Goal: Complete application form

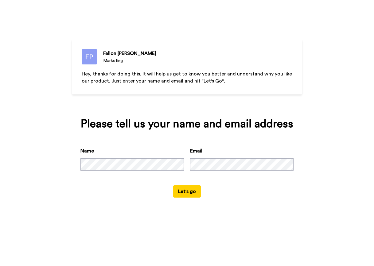
click at [186, 195] on button "Let's go" at bounding box center [187, 192] width 28 height 12
click at [187, 191] on button "Let's go" at bounding box center [187, 192] width 28 height 12
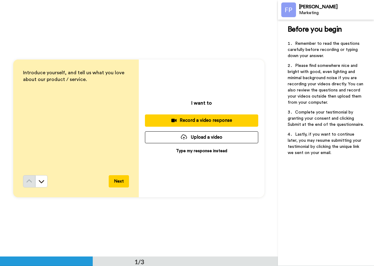
click at [38, 124] on div "Introduce yourself, and tell us what you love about our product / service." at bounding box center [76, 122] width 106 height 106
click at [33, 100] on div "Introduce yourself, and tell us what you love about our product / service." at bounding box center [76, 122] width 106 height 106
drag, startPoint x: 49, startPoint y: 95, endPoint x: 52, endPoint y: 98, distance: 4.8
click at [52, 97] on div "Introduce yourself, and tell us what you love about our product / service." at bounding box center [76, 122] width 106 height 106
drag, startPoint x: 75, startPoint y: 97, endPoint x: 70, endPoint y: 119, distance: 22.4
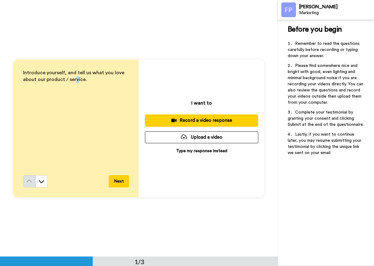
click at [75, 101] on div "Introduce yourself, and tell us what you love about our product / service." at bounding box center [76, 122] width 106 height 106
click at [40, 181] on icon at bounding box center [41, 182] width 6 height 6
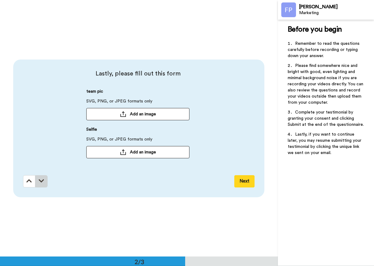
scroll to position [257, 0]
click at [23, 179] on button at bounding box center [29, 181] width 12 height 12
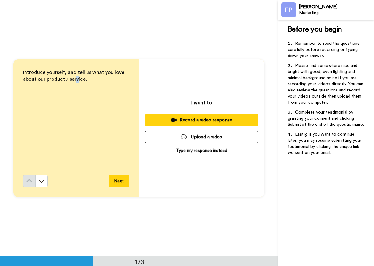
scroll to position [0, 0]
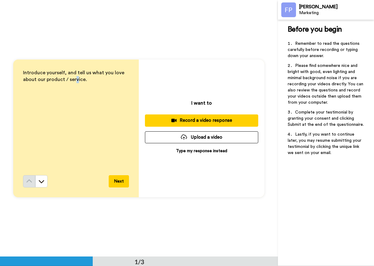
click at [122, 179] on button "Next" at bounding box center [119, 181] width 20 height 12
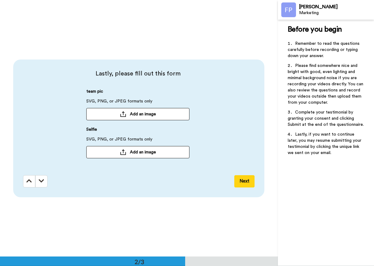
scroll to position [257, 0]
click at [240, 179] on button "Next" at bounding box center [244, 181] width 20 height 12
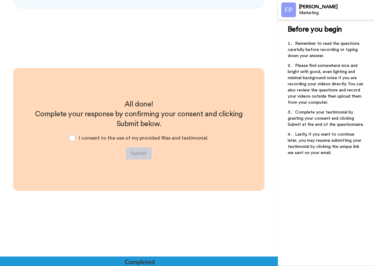
scroll to position [447, 0]
